Goal: Obtain resource: Download file/media

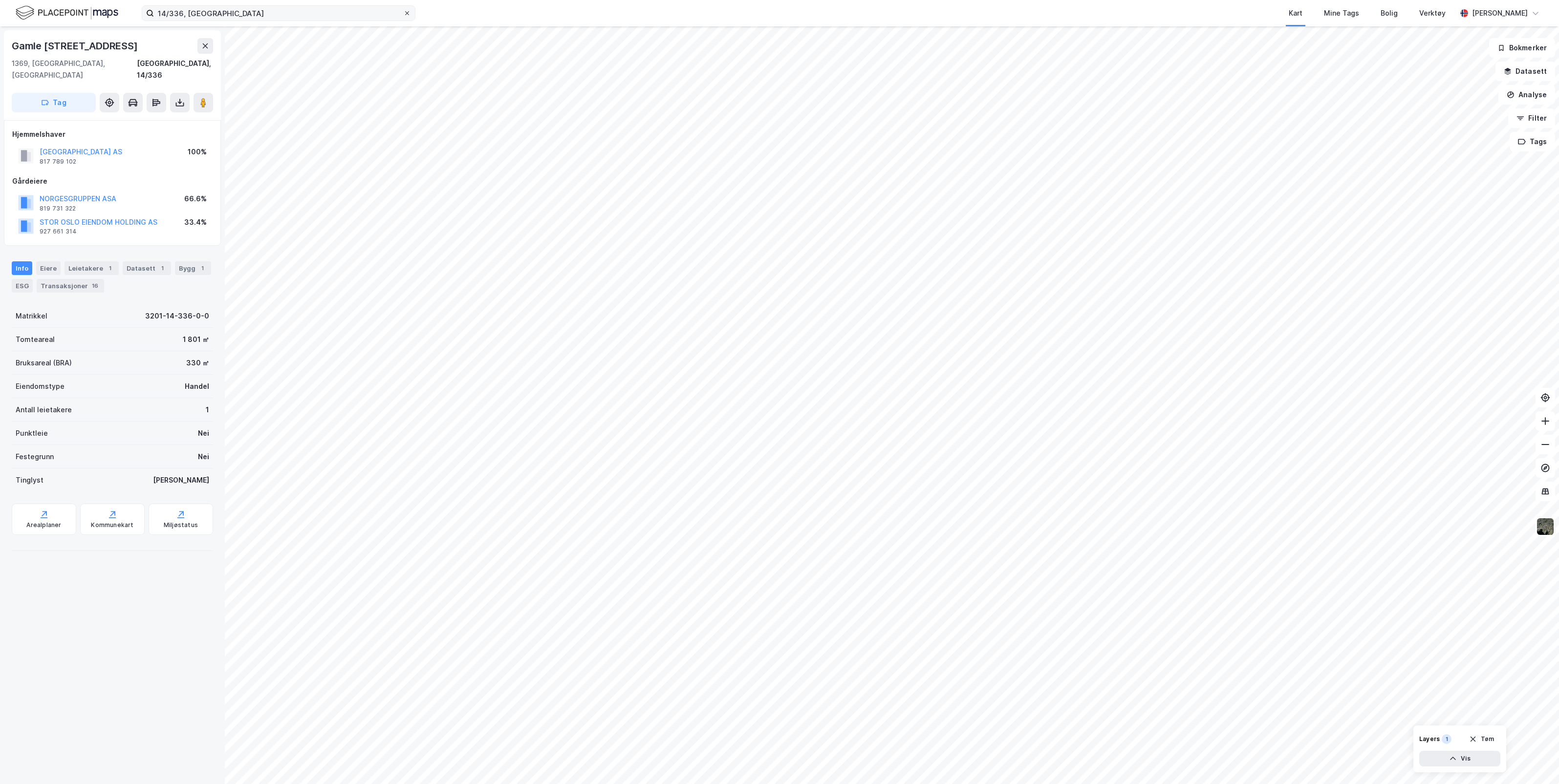
click at [406, 13] on icon at bounding box center [407, 13] width 6 height 6
click at [403, 13] on input "14/336, [GEOGRAPHIC_DATA]" at bounding box center [278, 13] width 249 height 15
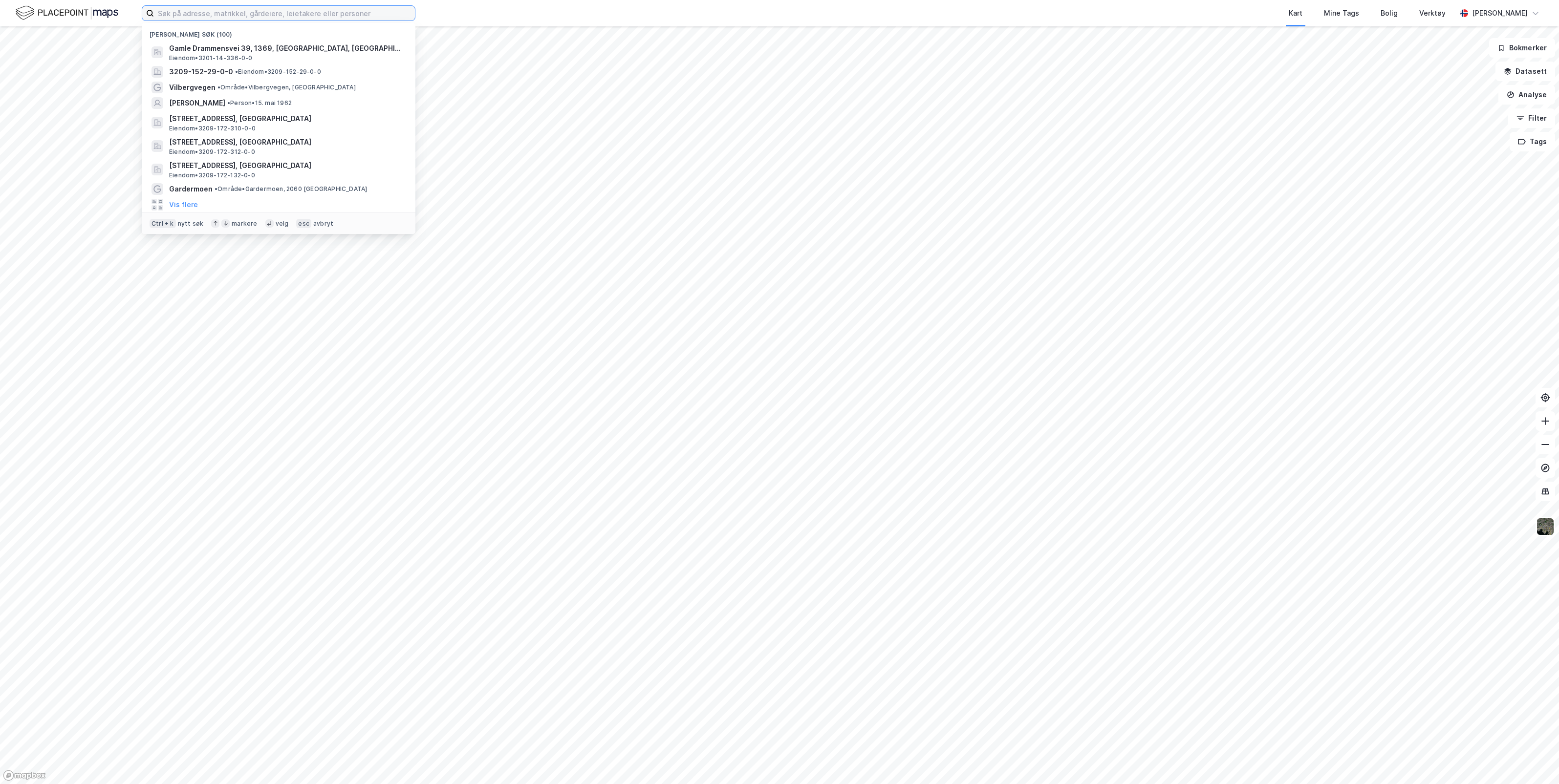
click at [249, 15] on input at bounding box center [284, 13] width 261 height 15
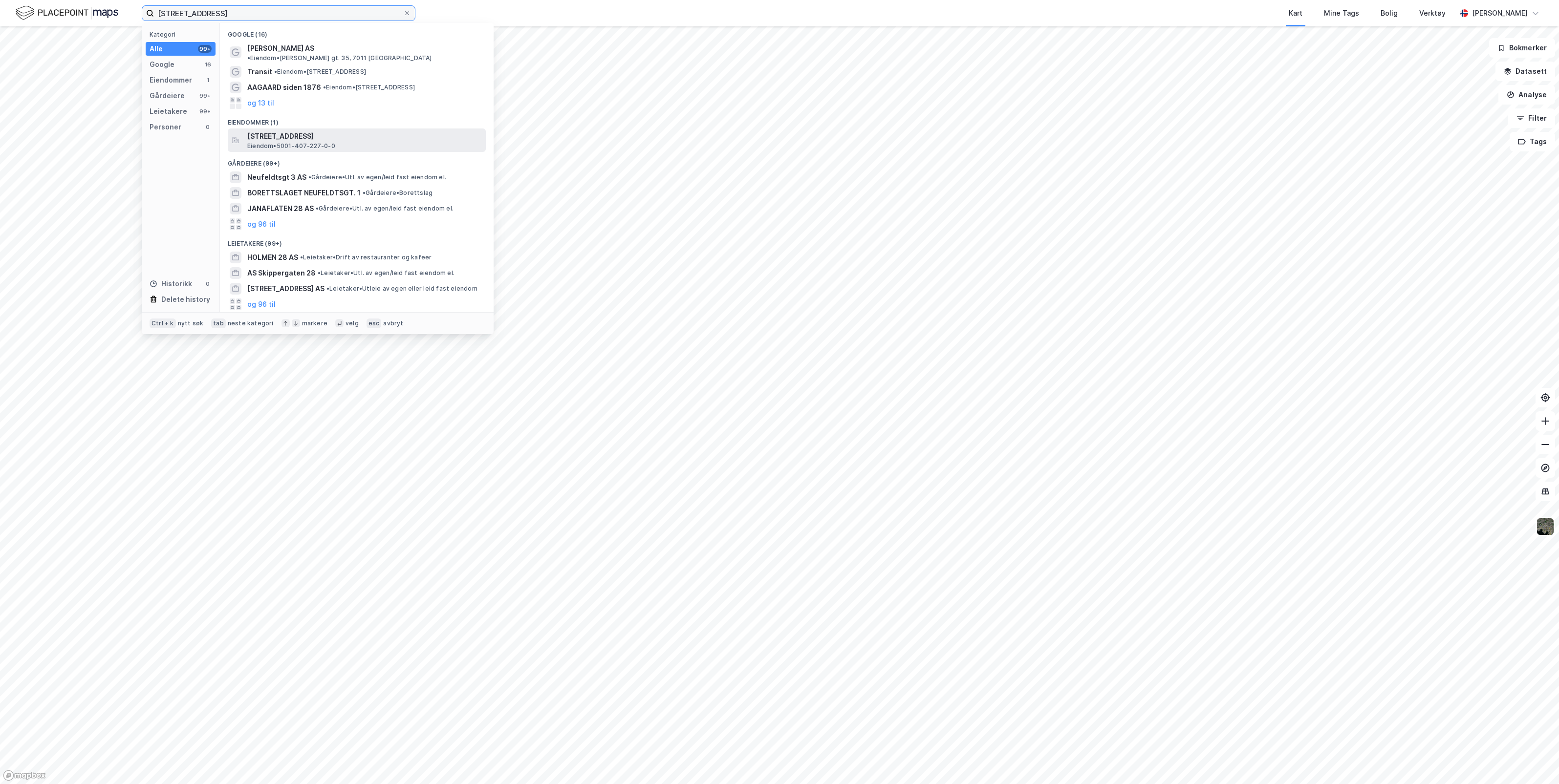
type input "neufeldtsgate 28"
click at [316, 131] on span "Neufeldts gate 28, 7030, TRONDHEIM, TRONDHEIM" at bounding box center [365, 136] width 235 height 11
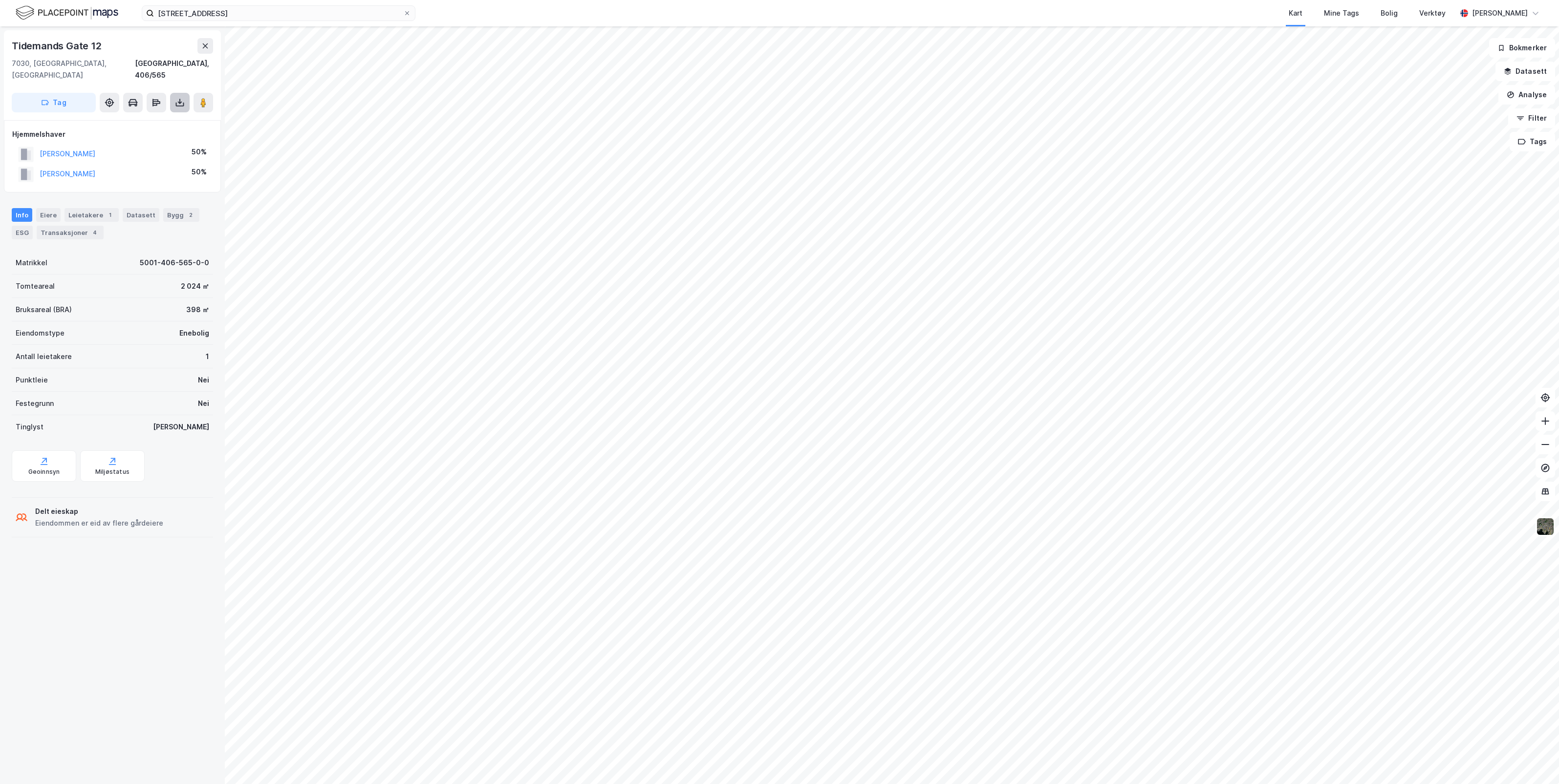
click at [179, 98] on icon at bounding box center [180, 103] width 10 height 10
click at [156, 134] on div "Last ned matrikkelrapport" at bounding box center [143, 137] width 80 height 8
